Goal: Use online tool/utility: Utilize a website feature to perform a specific function

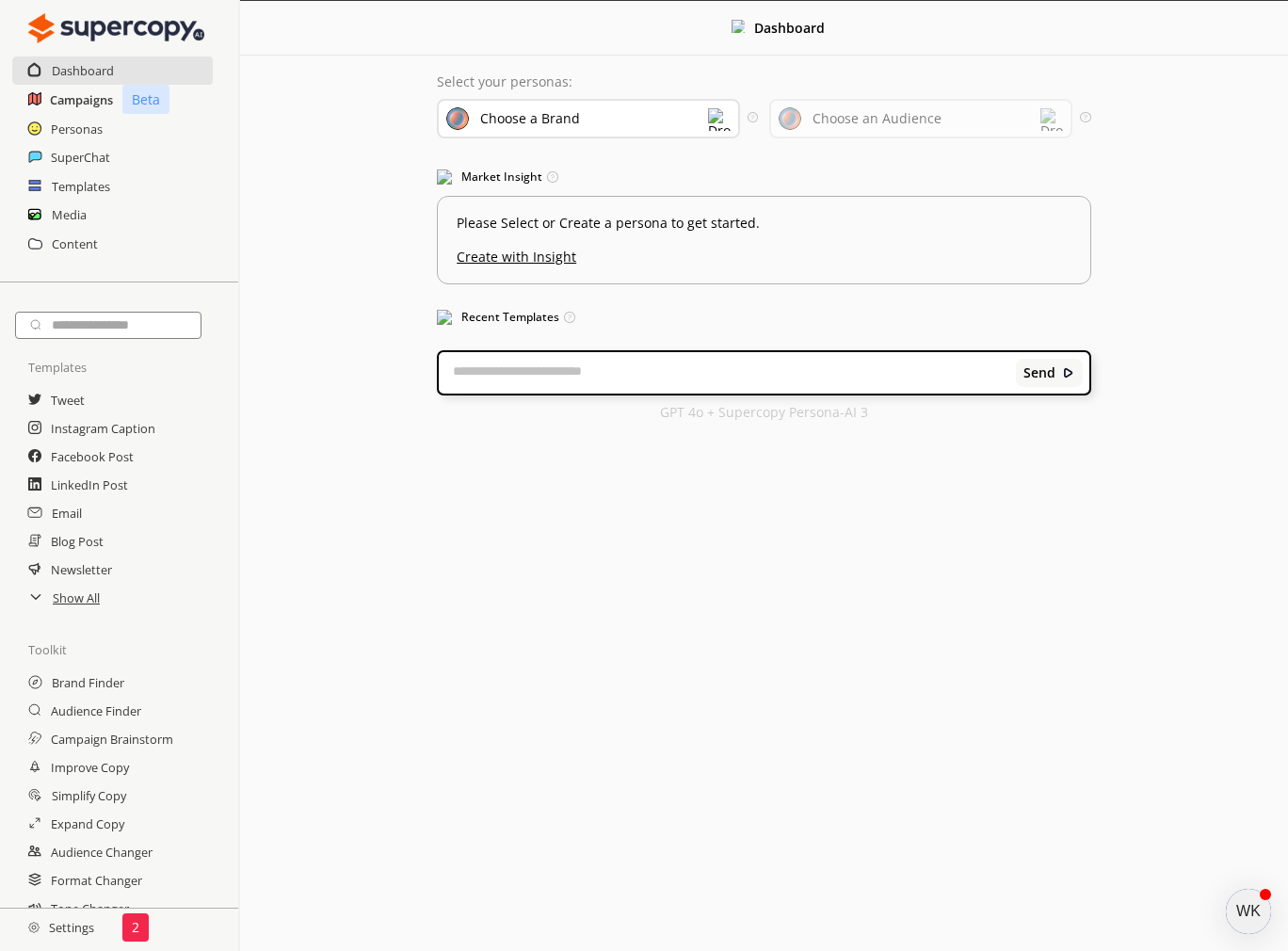
click at [90, 97] on h2 "Campaigns" at bounding box center [82, 99] width 63 height 29
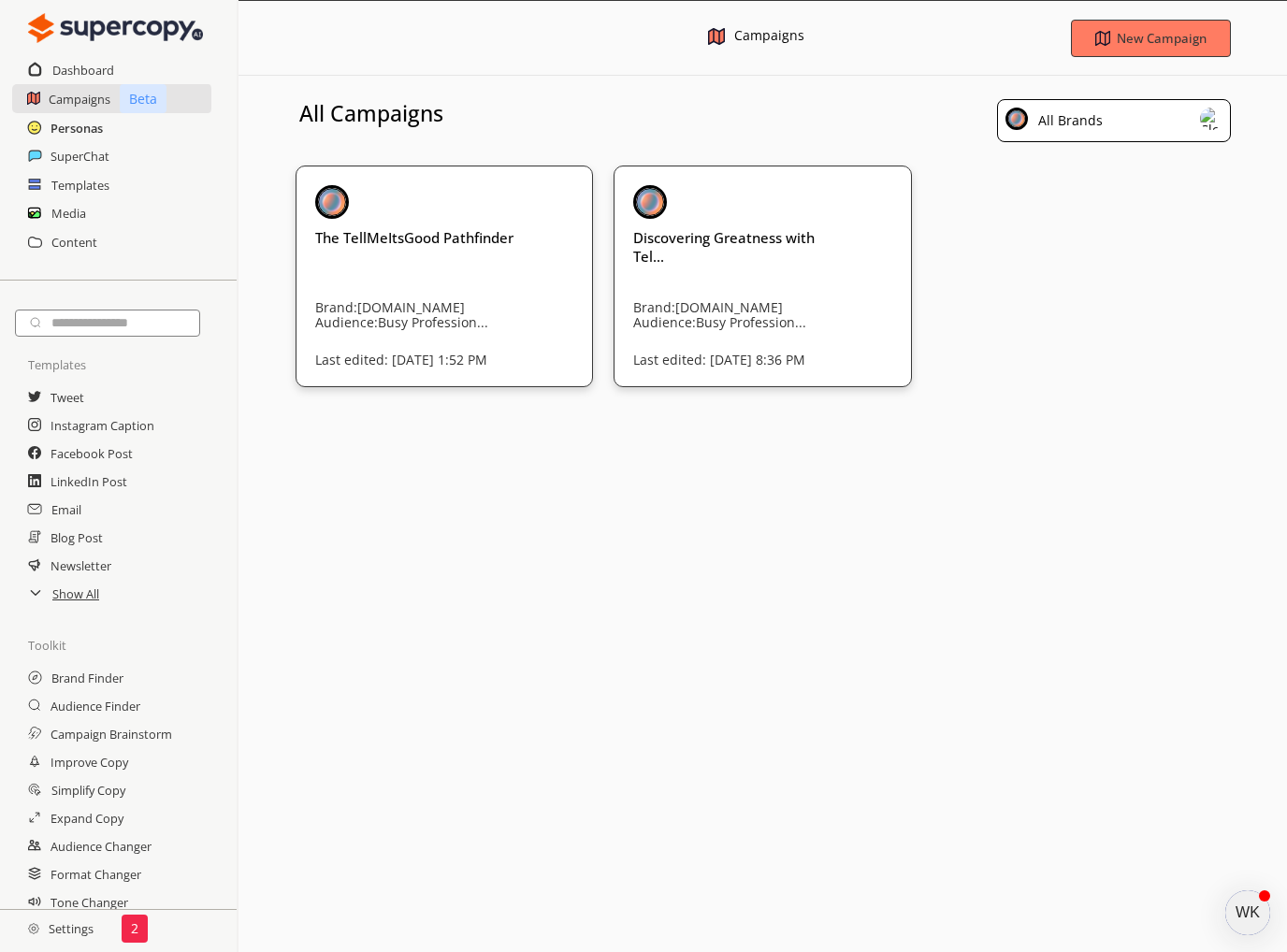
click at [79, 126] on h2 "Personas" at bounding box center [77, 128] width 53 height 28
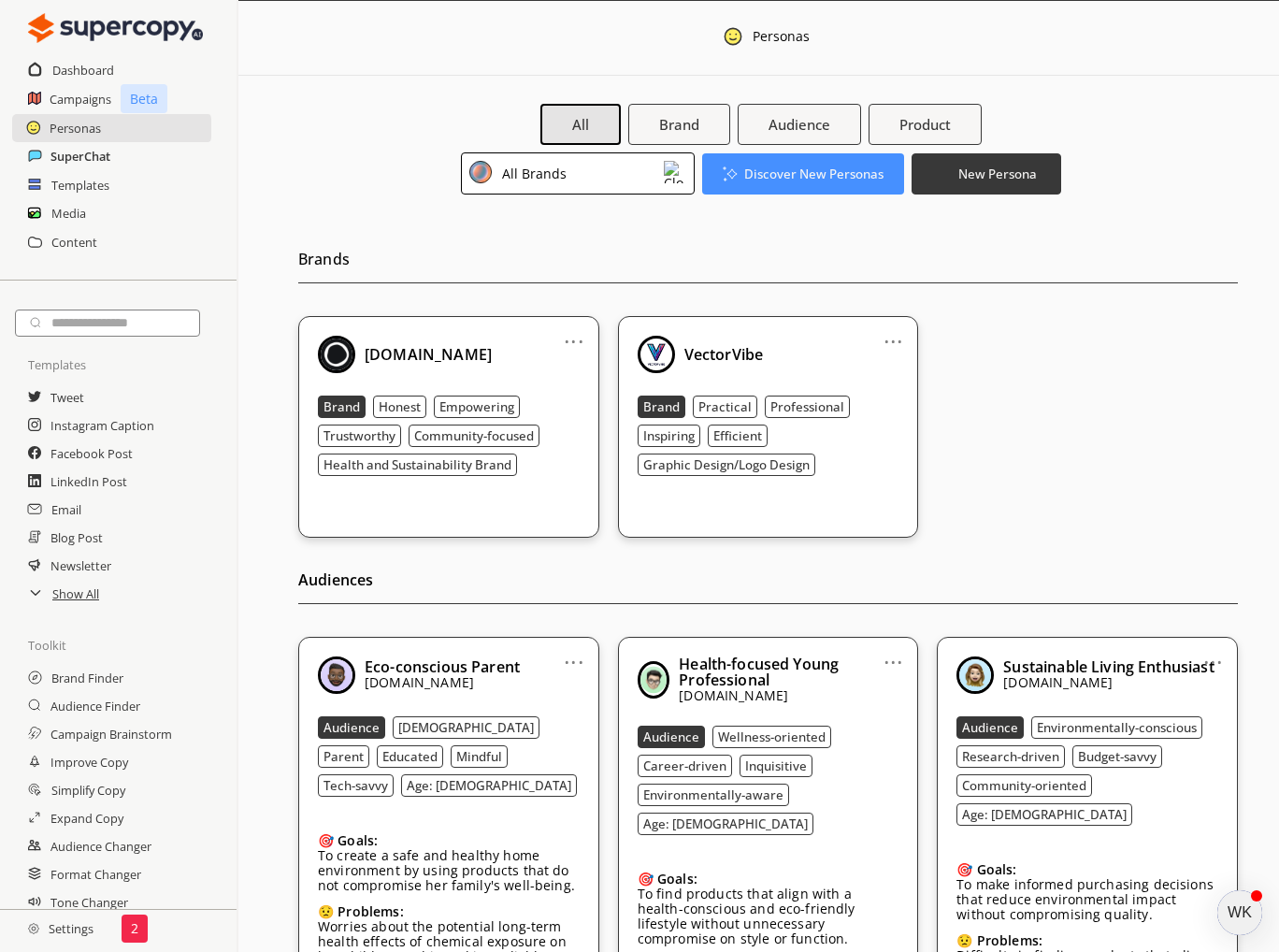
click at [71, 158] on h2 "SuperChat" at bounding box center [80, 156] width 60 height 28
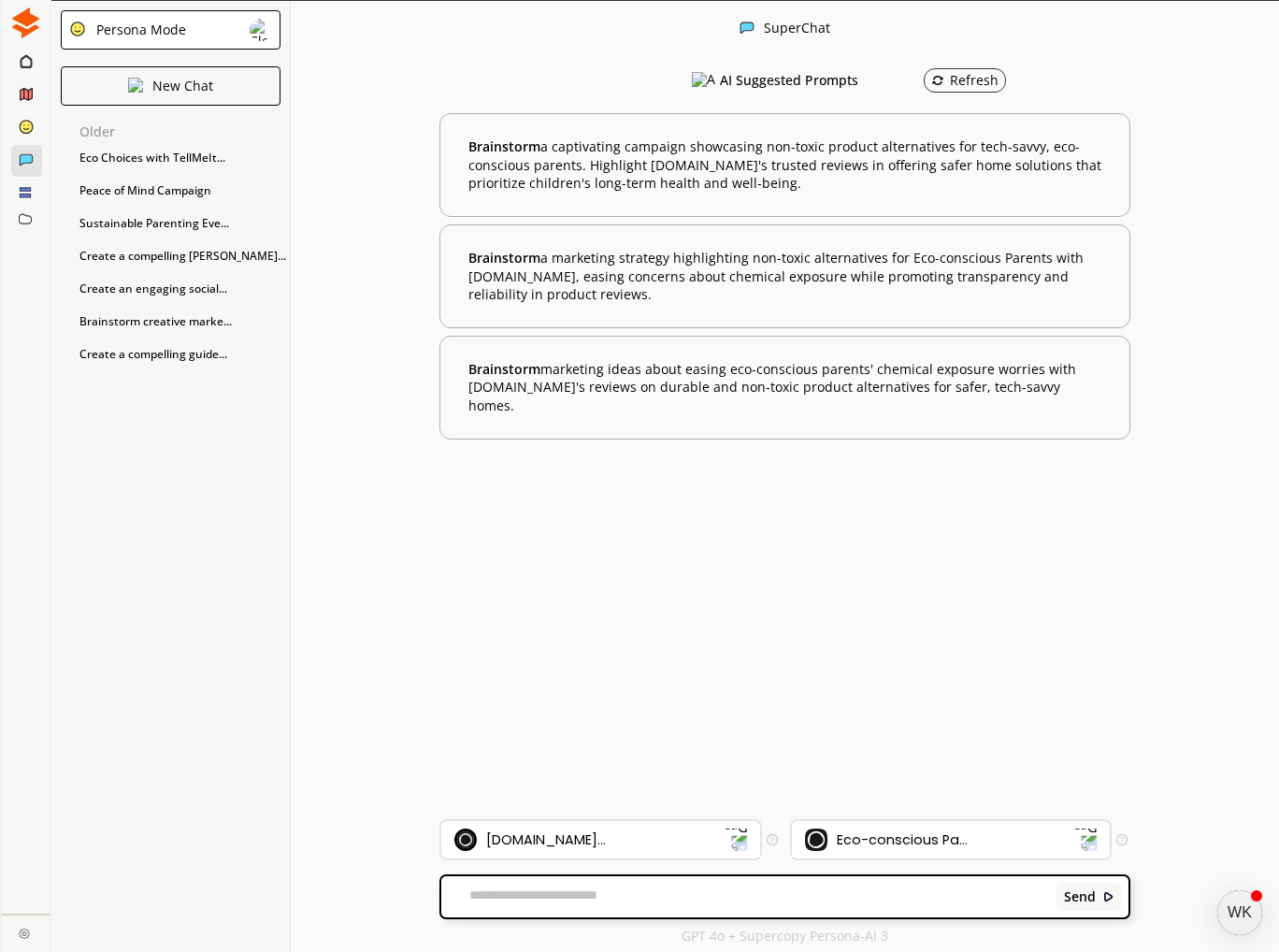
click at [19, 11] on img at bounding box center [26, 23] width 31 height 31
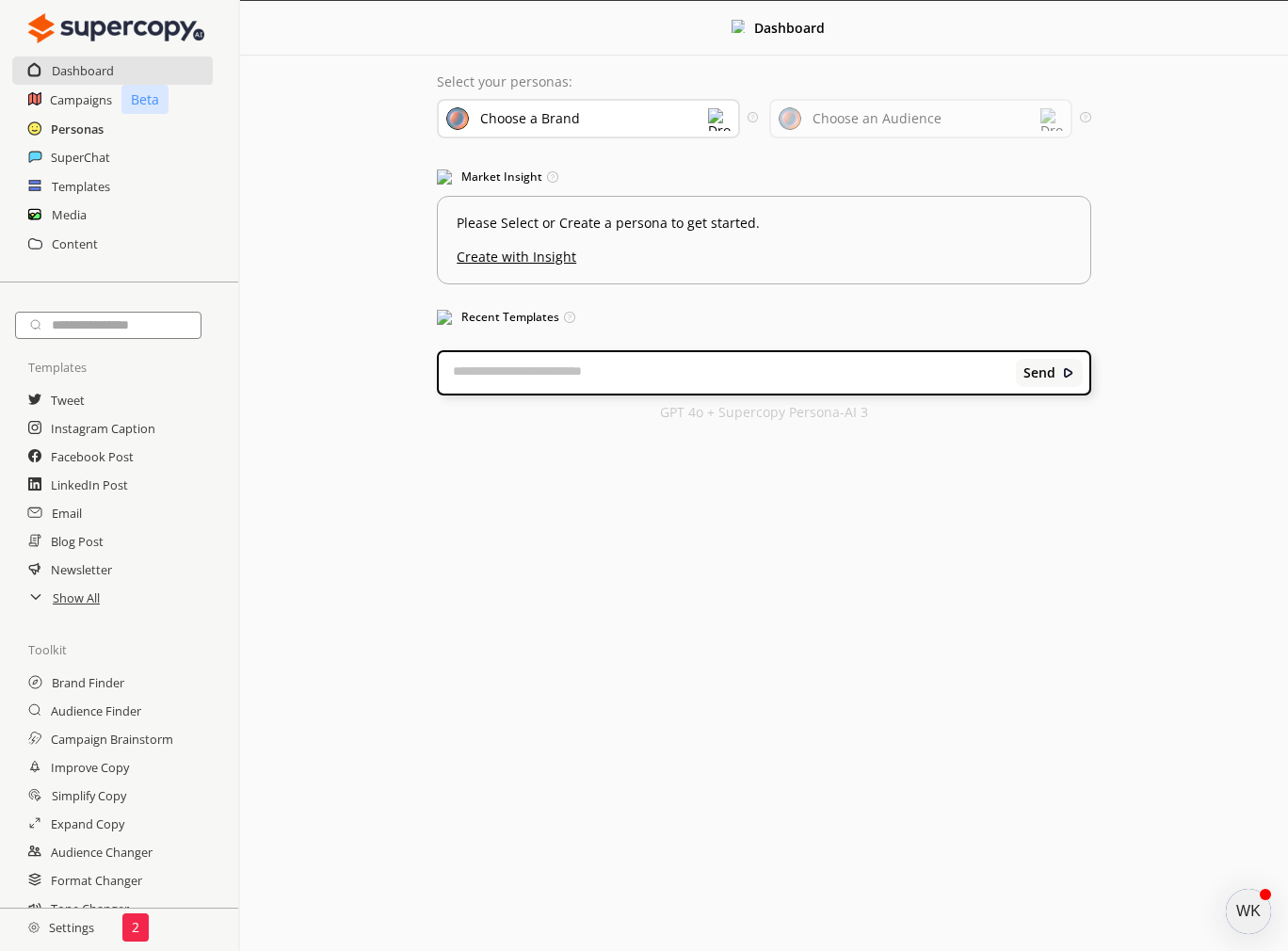
click at [90, 125] on h2 "Personas" at bounding box center [78, 129] width 53 height 29
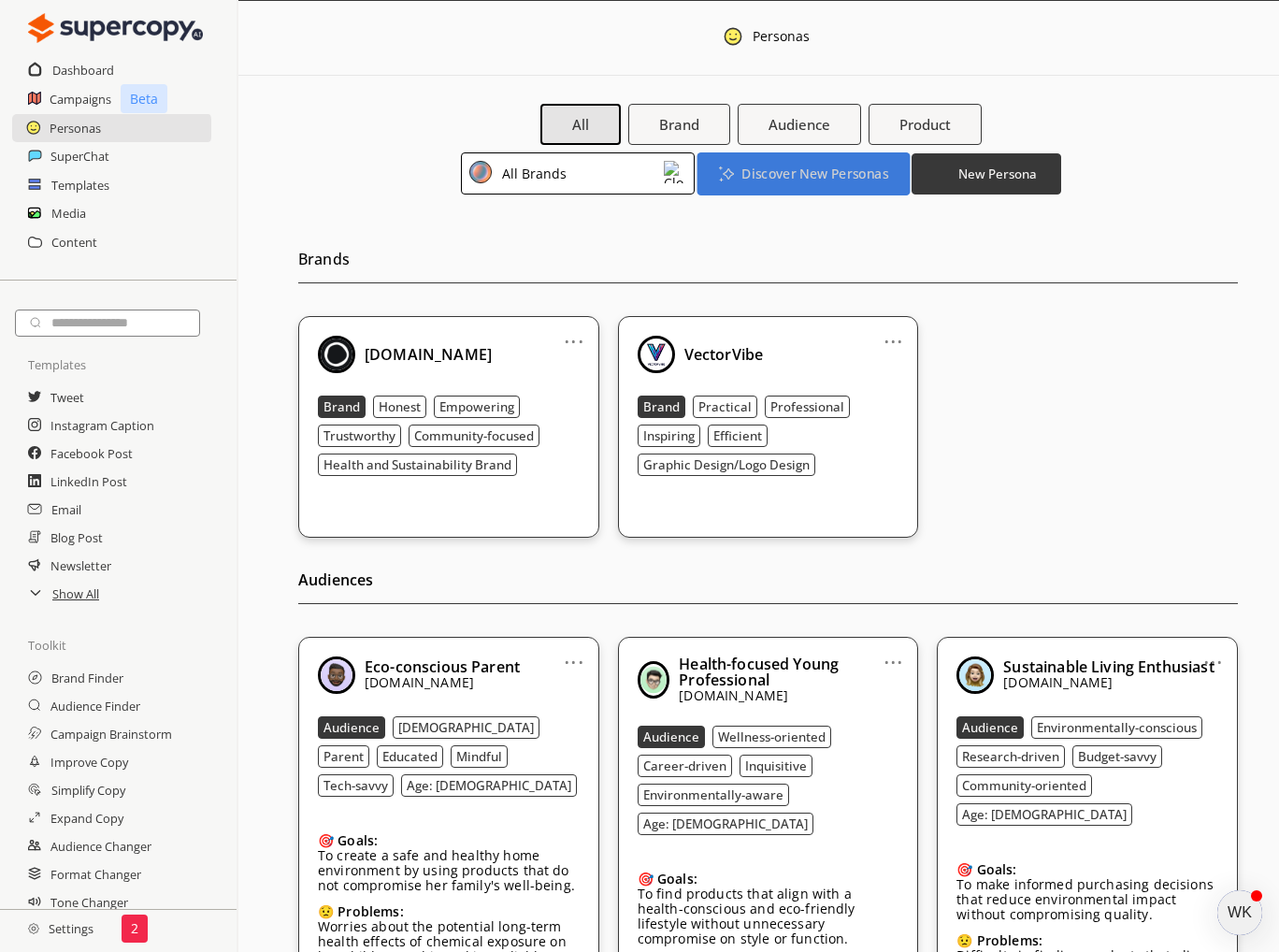
click at [753, 173] on b "Discover New Personas" at bounding box center [813, 174] width 145 height 18
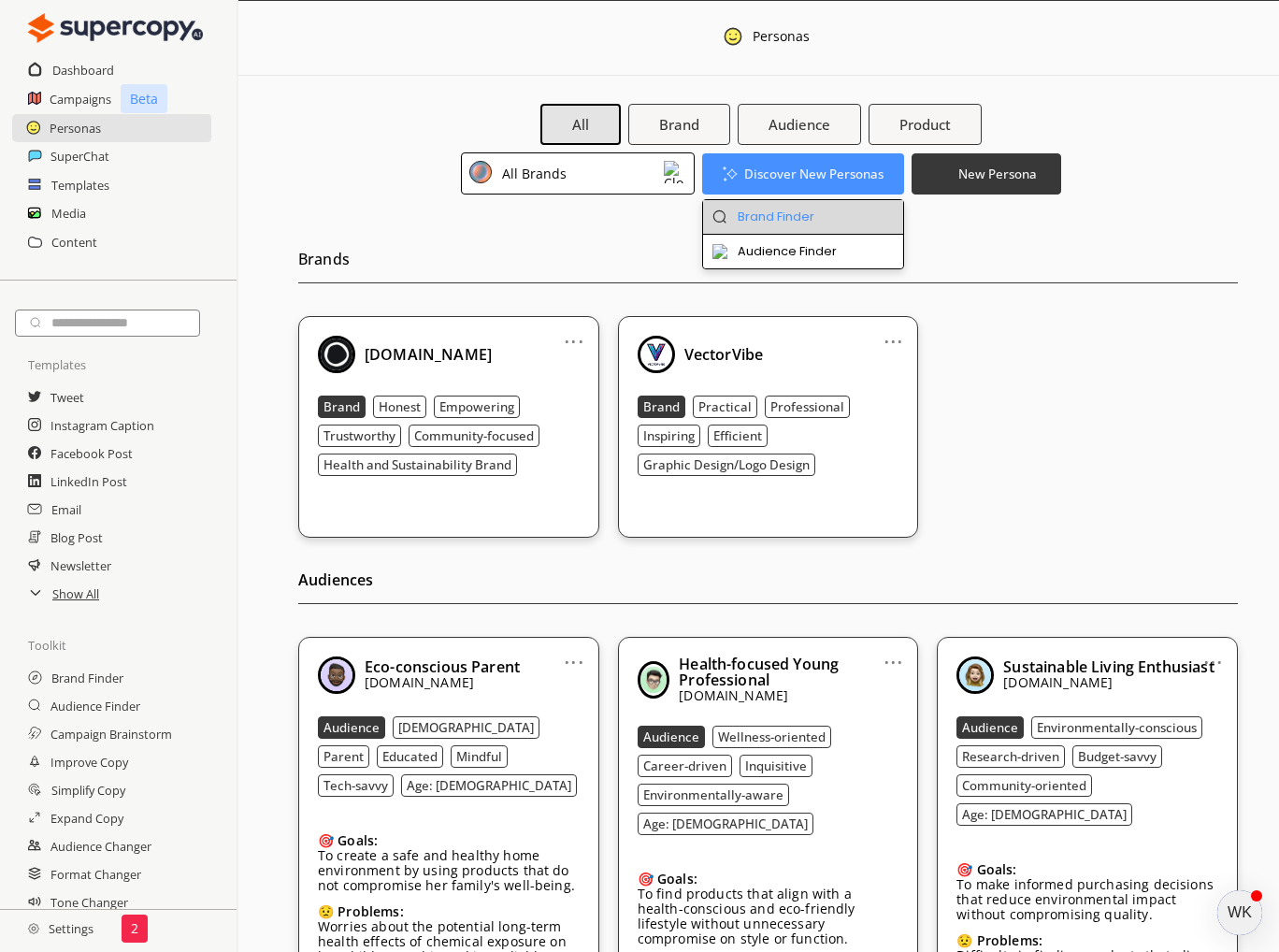
click at [769, 218] on li "Brand Finder" at bounding box center [804, 217] width 201 height 34
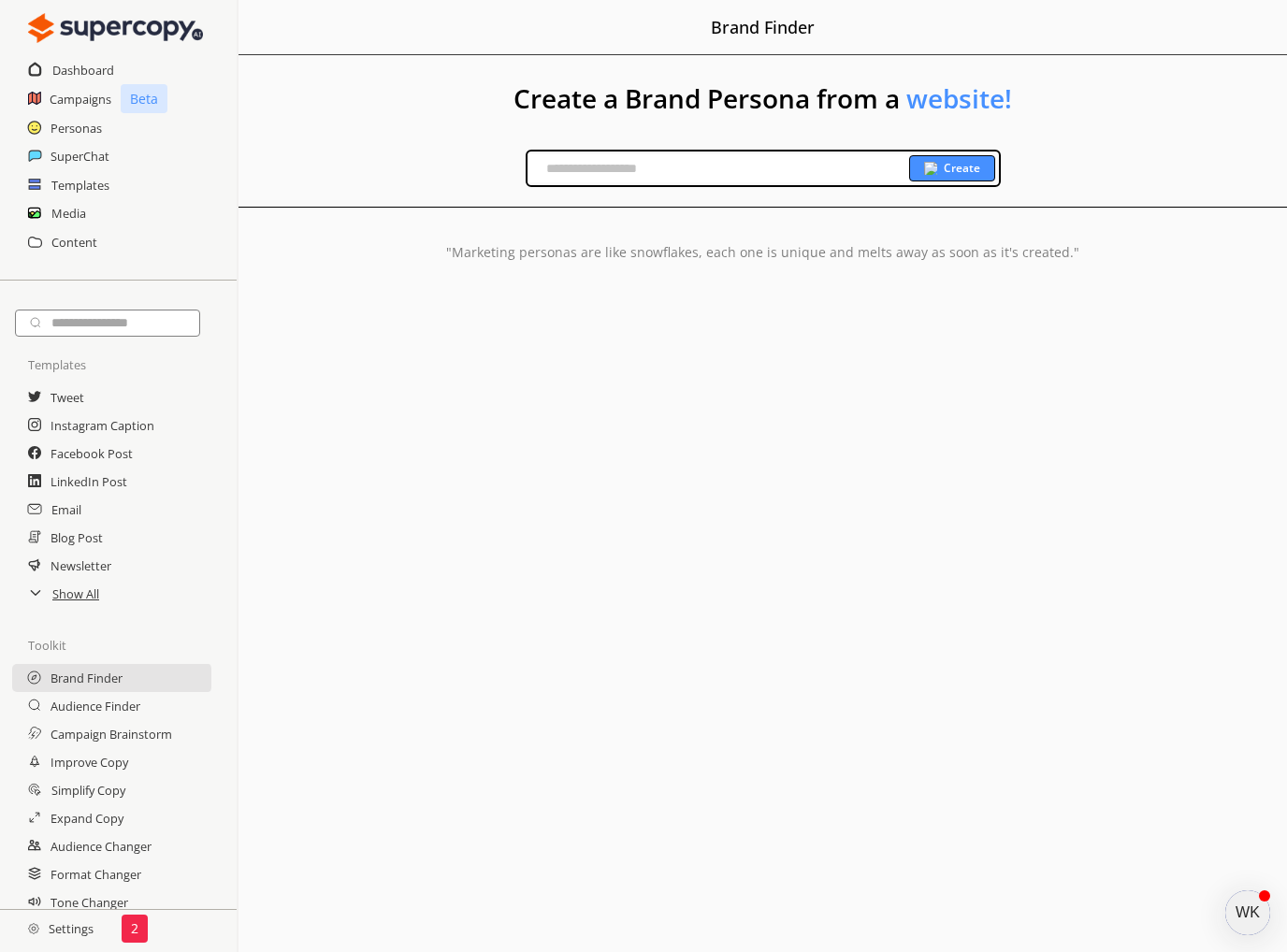
click at [684, 171] on input "text" at bounding box center [718, 168] width 382 height 28
paste input "**********"
type input "**********"
click at [972, 171] on b "Create" at bounding box center [961, 168] width 36 height 15
